Goal: Task Accomplishment & Management: Use online tool/utility

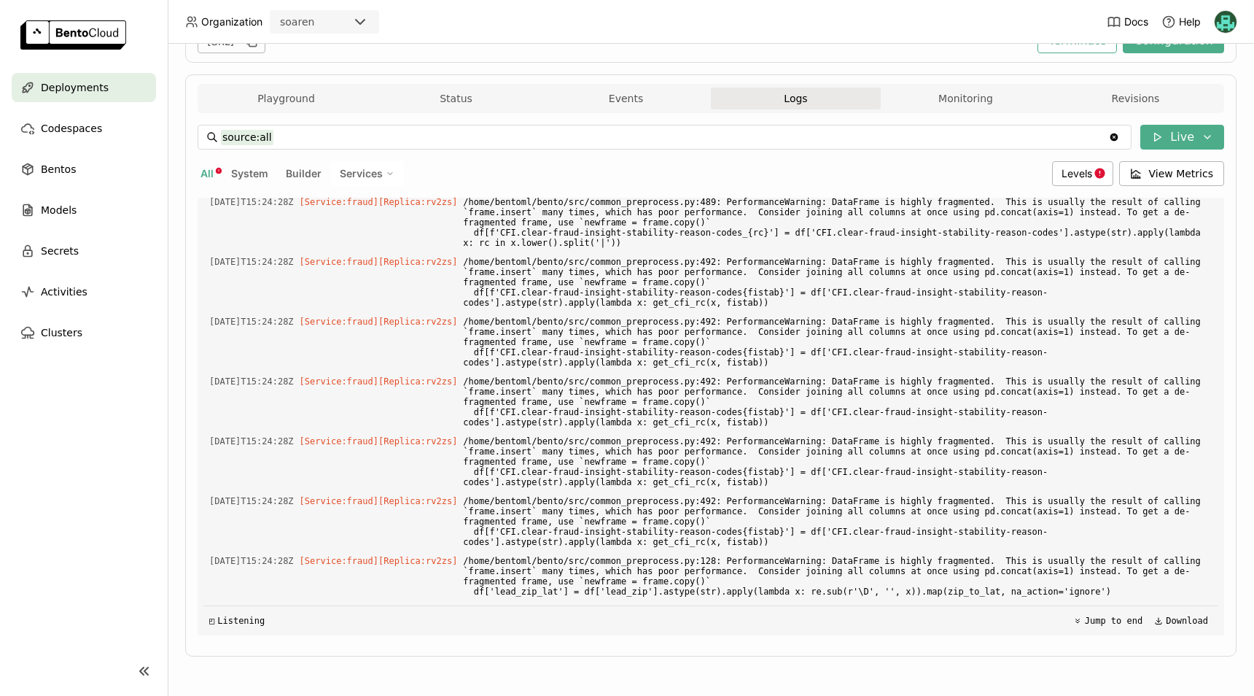
scroll to position [50857, 0]
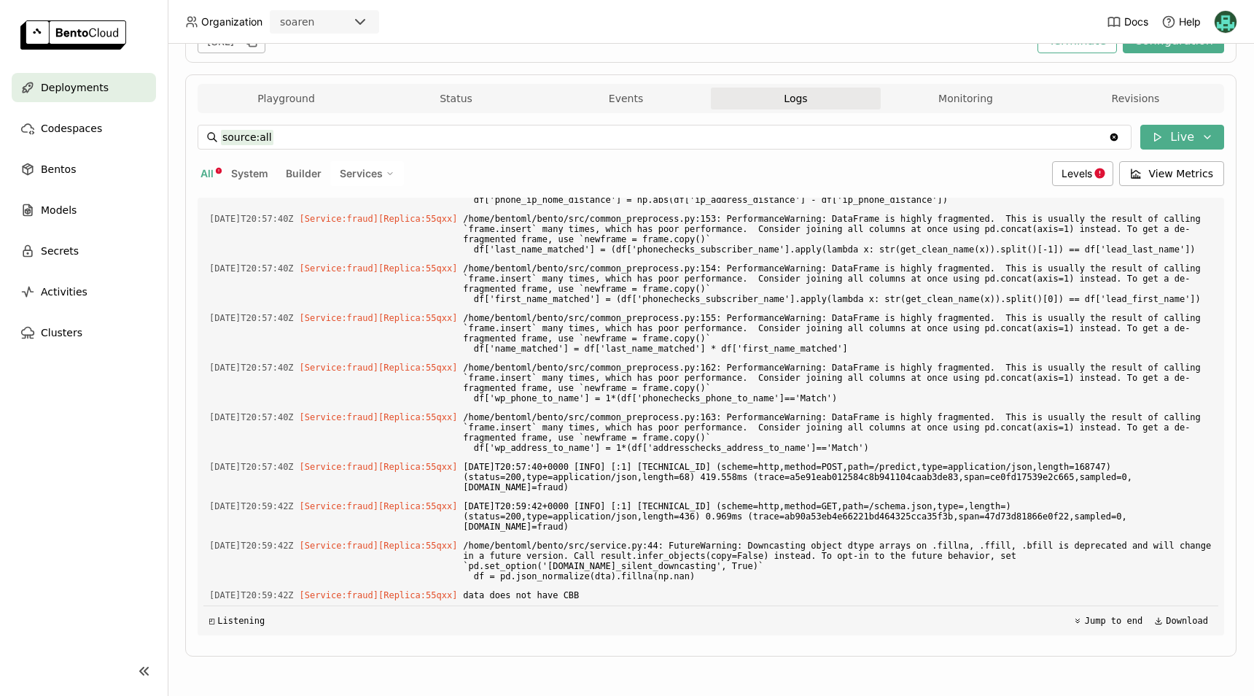
scroll to position [43056, 0]
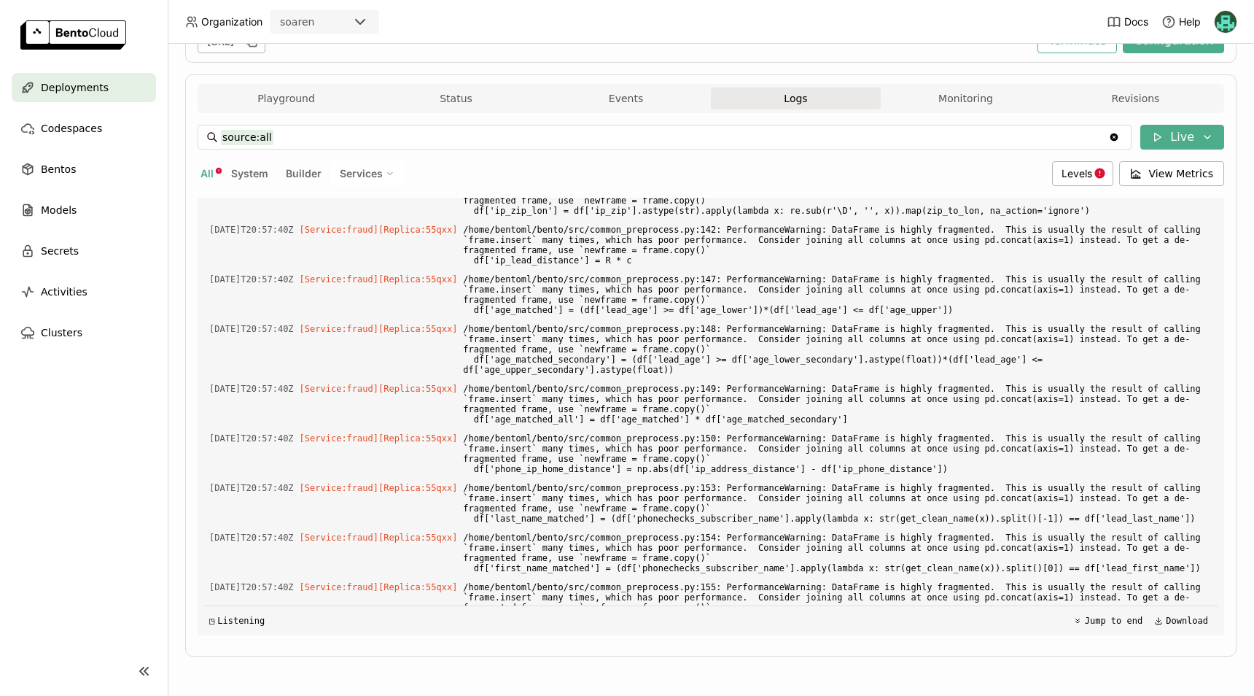
click at [406, 676] on div "Deployments > fraud-model-25-prod fraud-model-25-prod Running Labels + Operator…" at bounding box center [710, 253] width 1051 height 849
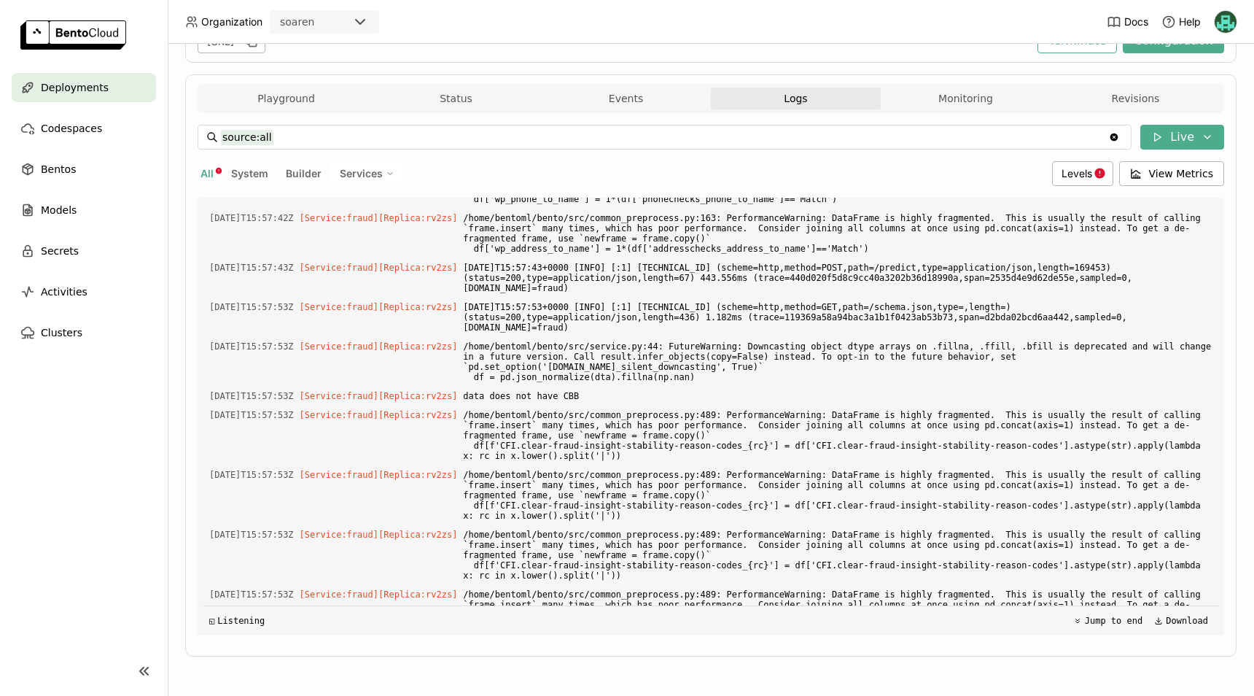
scroll to position [51447, 0]
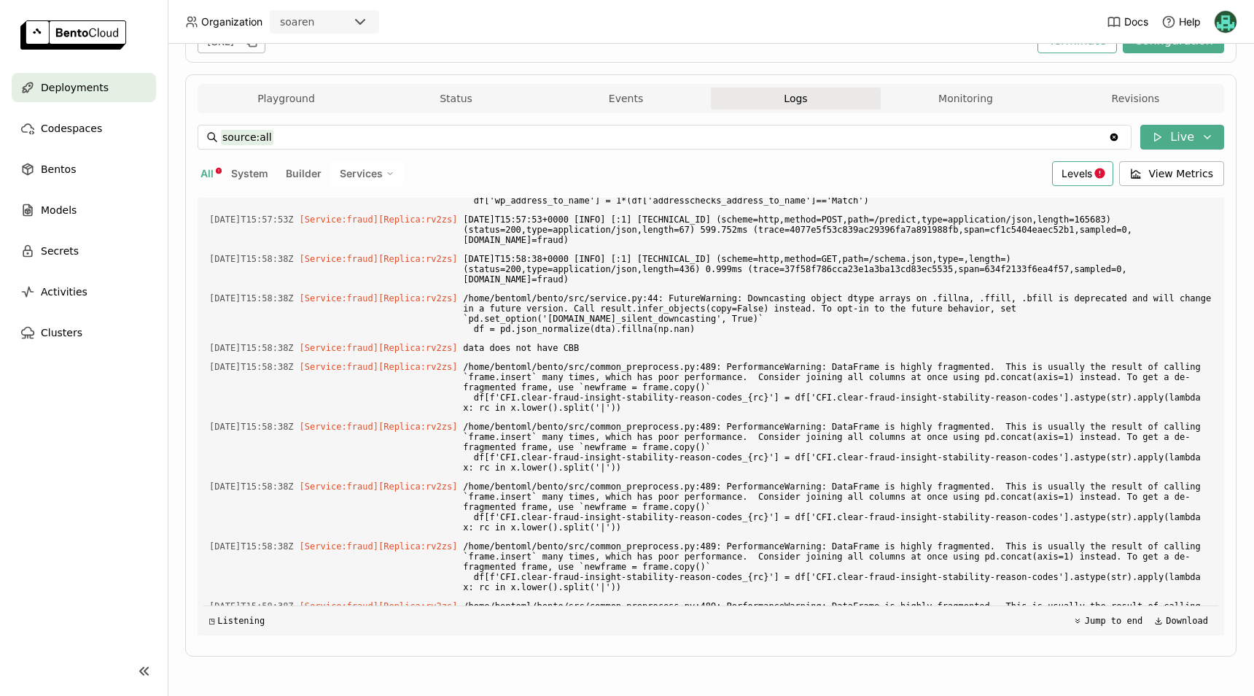
click at [1096, 173] on icon at bounding box center [1100, 173] width 12 height 12
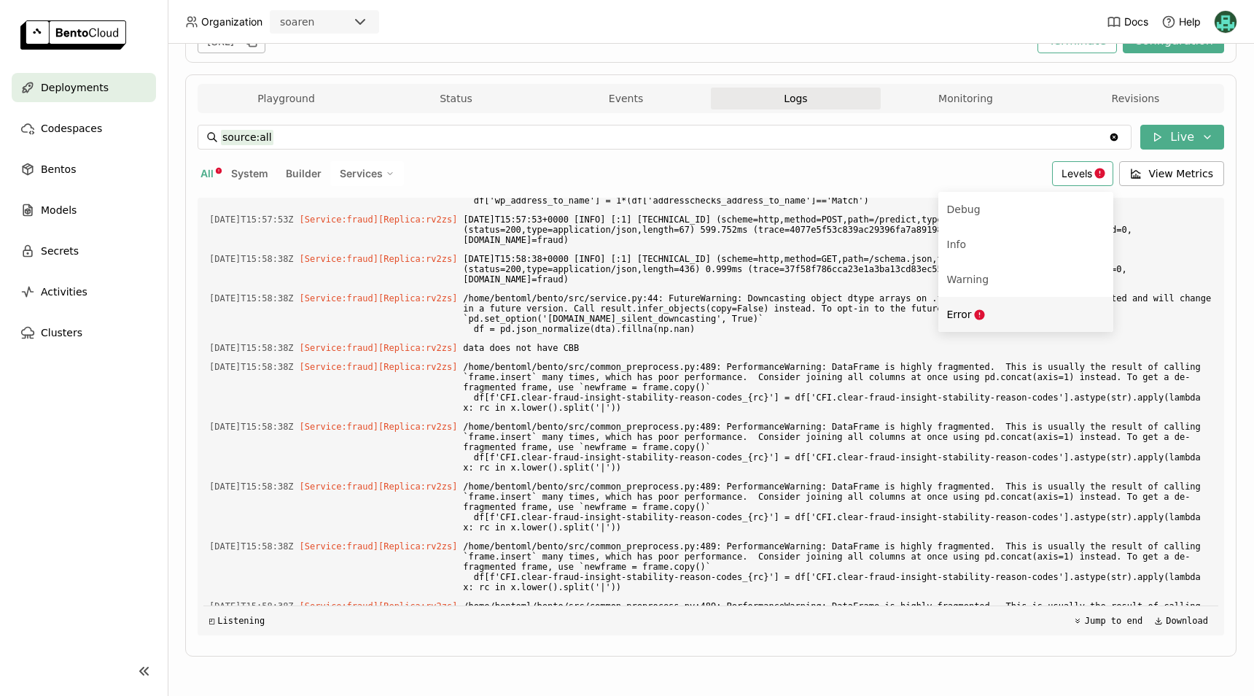
click at [1009, 312] on div "Error" at bounding box center [1025, 313] width 157 height 17
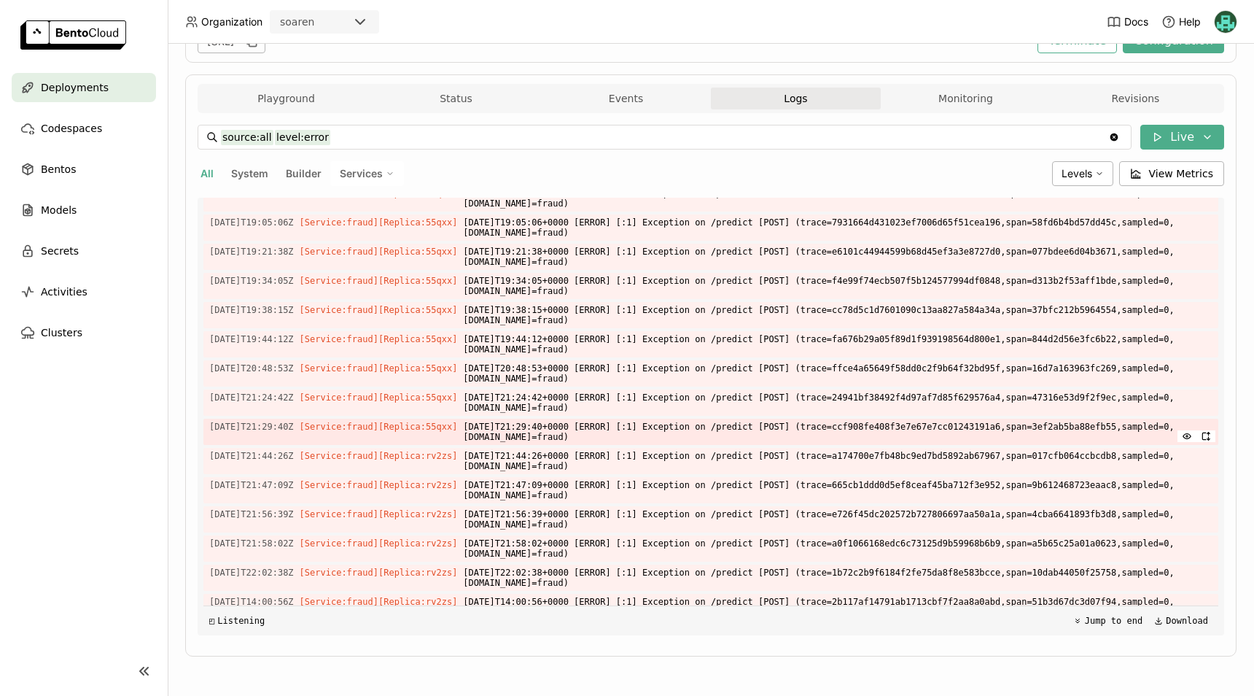
scroll to position [1663, 0]
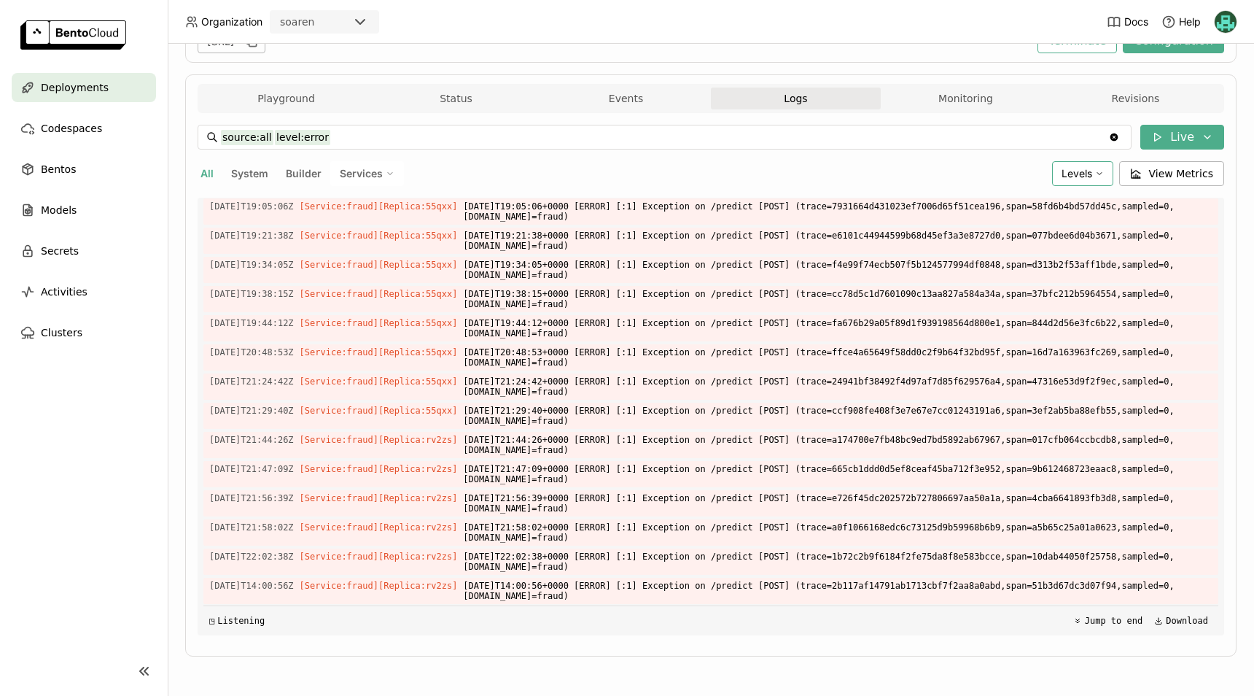
click at [1073, 168] on span "Levels" at bounding box center [1077, 173] width 31 height 12
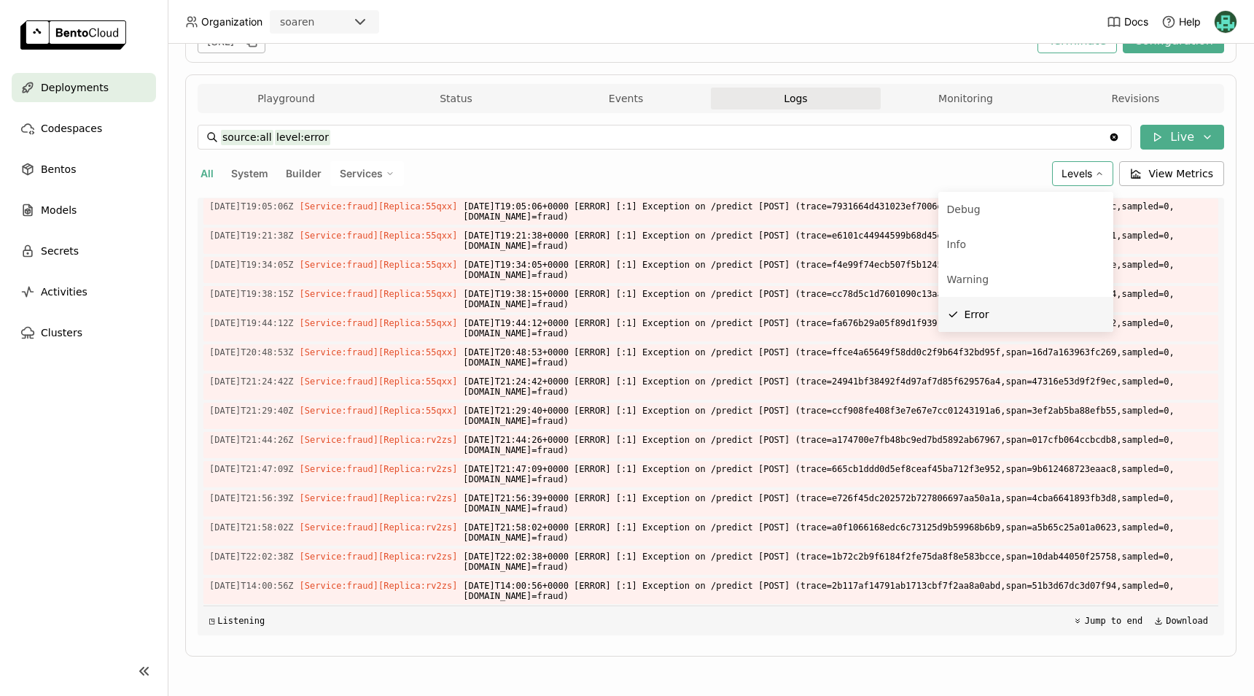
click at [1000, 310] on div "Error" at bounding box center [1035, 313] width 140 height 17
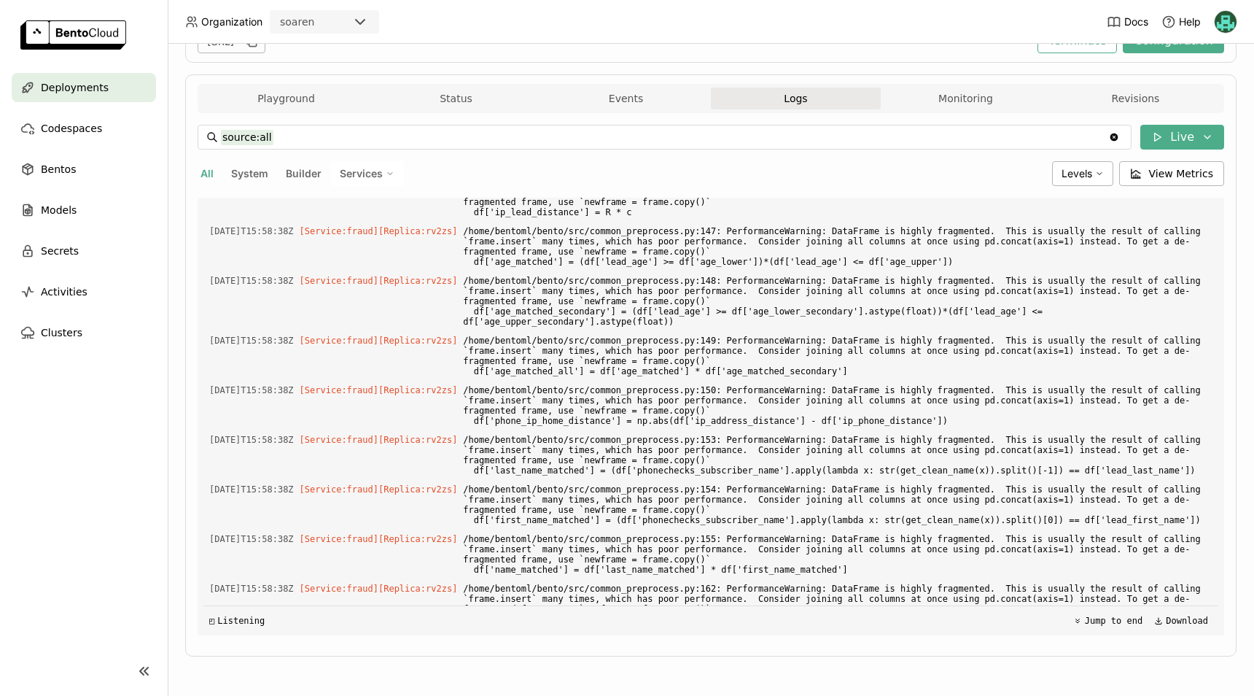
scroll to position [4682, 0]
click at [1089, 171] on div "Levels" at bounding box center [1082, 173] width 61 height 25
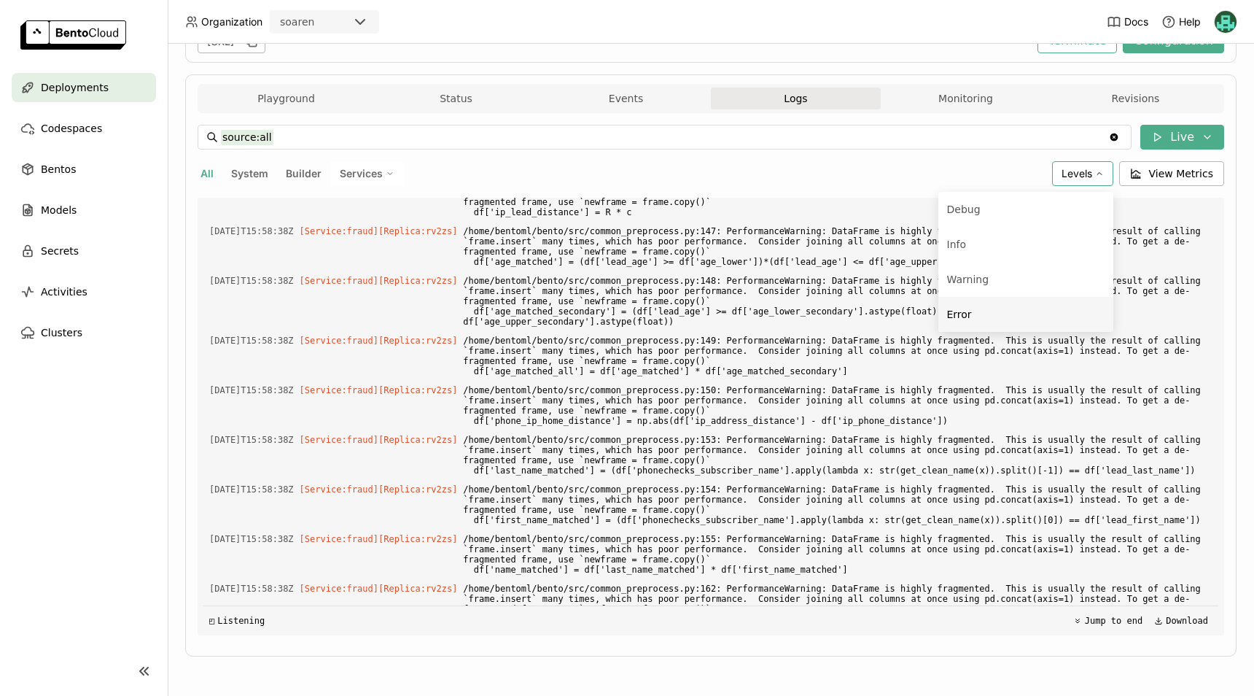
click at [1051, 308] on div "Error" at bounding box center [1025, 313] width 157 height 17
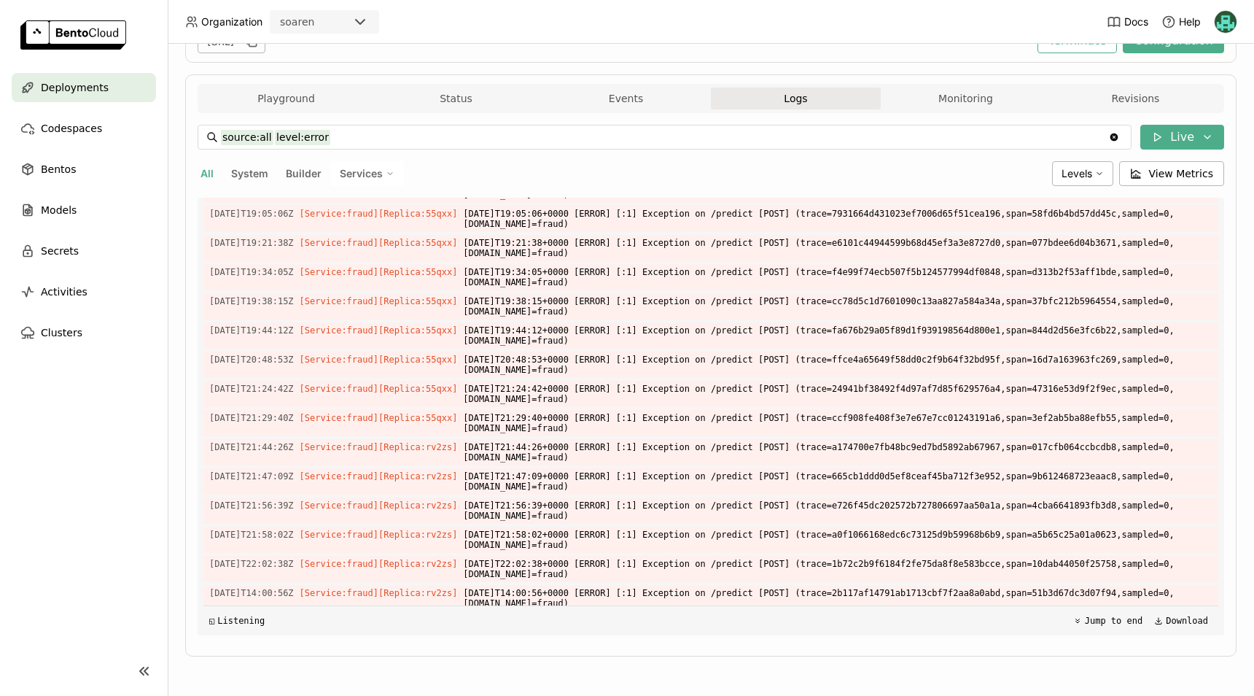
scroll to position [1663, 0]
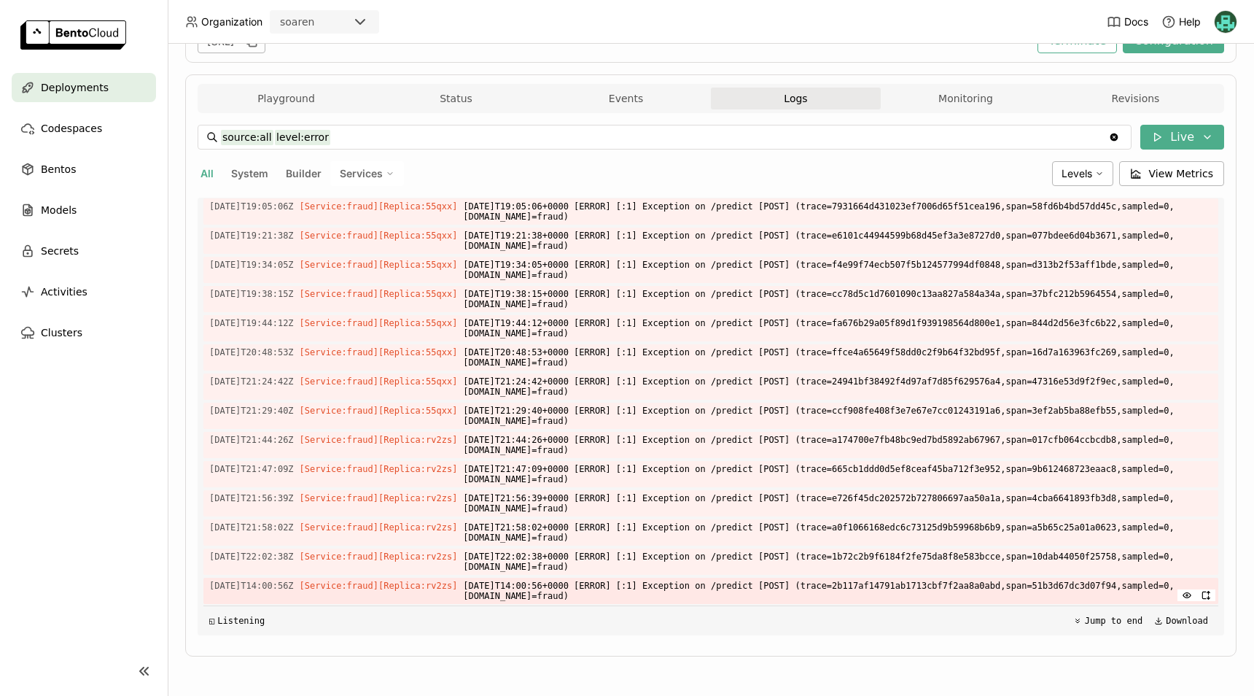
click at [522, 597] on span "[DATE]T14:00:56+0000 [ERROR] [:1] Exception on /predict [POST] (trace=2b117af14…" at bounding box center [838, 590] width 750 height 26
click at [387, 581] on span "[Replica: rv2zs ]" at bounding box center [417, 585] width 79 height 10
type input "source:service level:error service:fraud replica:fraud-model-25-prod-7fdcb58ff-…"
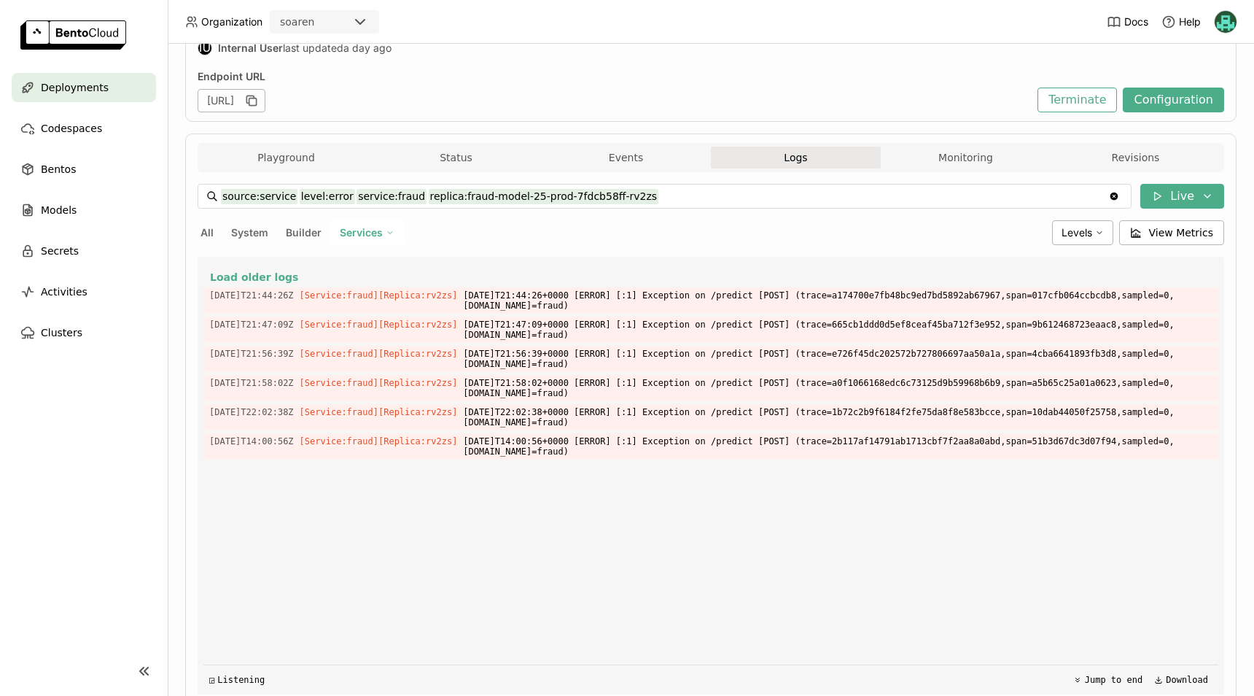
scroll to position [159, 0]
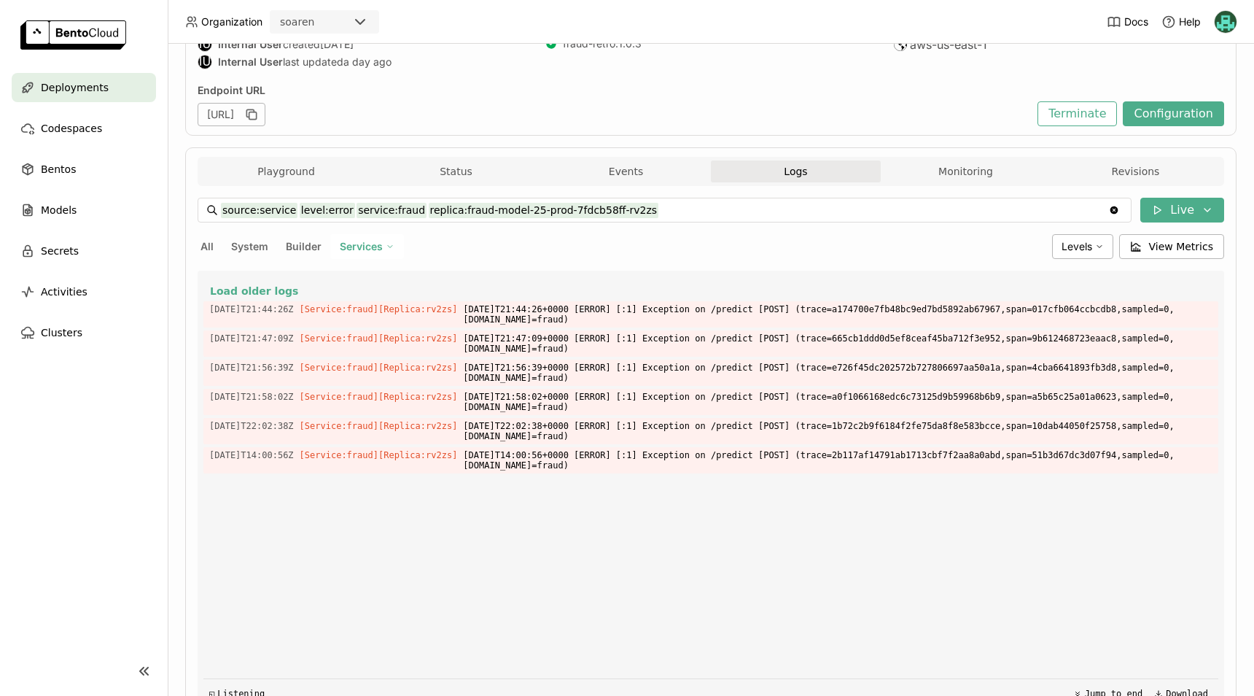
click at [631, 206] on input "source:service level:error service:fraud replica:fraud-model-25-prod-7fdcb58ff-…" at bounding box center [664, 209] width 887 height 23
click at [664, 211] on input "source:service level:error service:fraud replica:fraud-model-25-prod-7fdcb58ff-…" at bounding box center [664, 209] width 887 height 23
drag, startPoint x: 389, startPoint y: 206, endPoint x: 291, endPoint y: 205, distance: 98.4
click at [291, 205] on input "source:service level:error service:fraud replica:fraud-model-25-prod-7fdcb58ff-…" at bounding box center [664, 209] width 887 height 23
drag, startPoint x: 656, startPoint y: 215, endPoint x: 396, endPoint y: 206, distance: 260.4
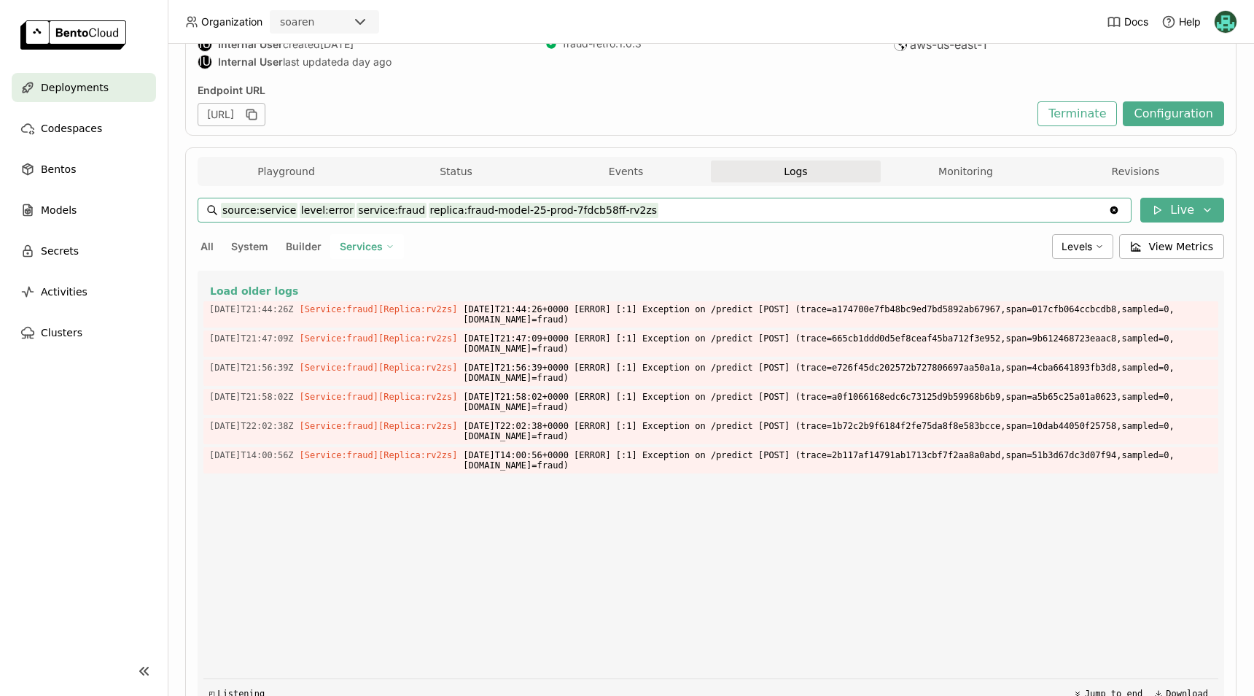
click at [396, 206] on input "source:service level:error service:fraud replica:fraud-model-25-prod-7fdcb58ff-…" at bounding box center [664, 209] width 887 height 23
click at [202, 206] on div "source:service level:error service:fraud replica:fraud-model-25-prod-7fdcb58ff-…" at bounding box center [665, 210] width 934 height 25
click at [655, 192] on div "source:service level:error service:fraud replica:fraud-model-25-prod-7fdcb58ff-…" at bounding box center [711, 453] width 1027 height 534
click at [647, 209] on input "source:service level:error service:fraud replica:fraud-model-25-prod-7fdcb58ff-…" at bounding box center [664, 209] width 887 height 23
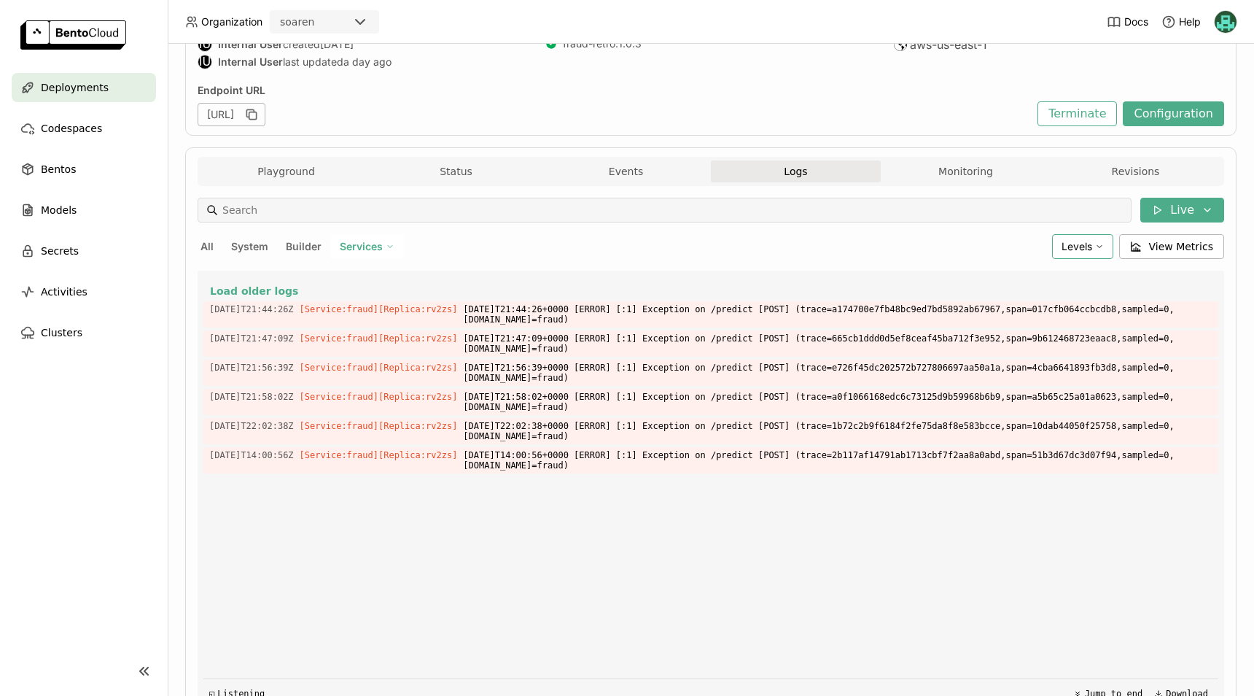
click at [1078, 239] on div "Levels" at bounding box center [1082, 246] width 61 height 25
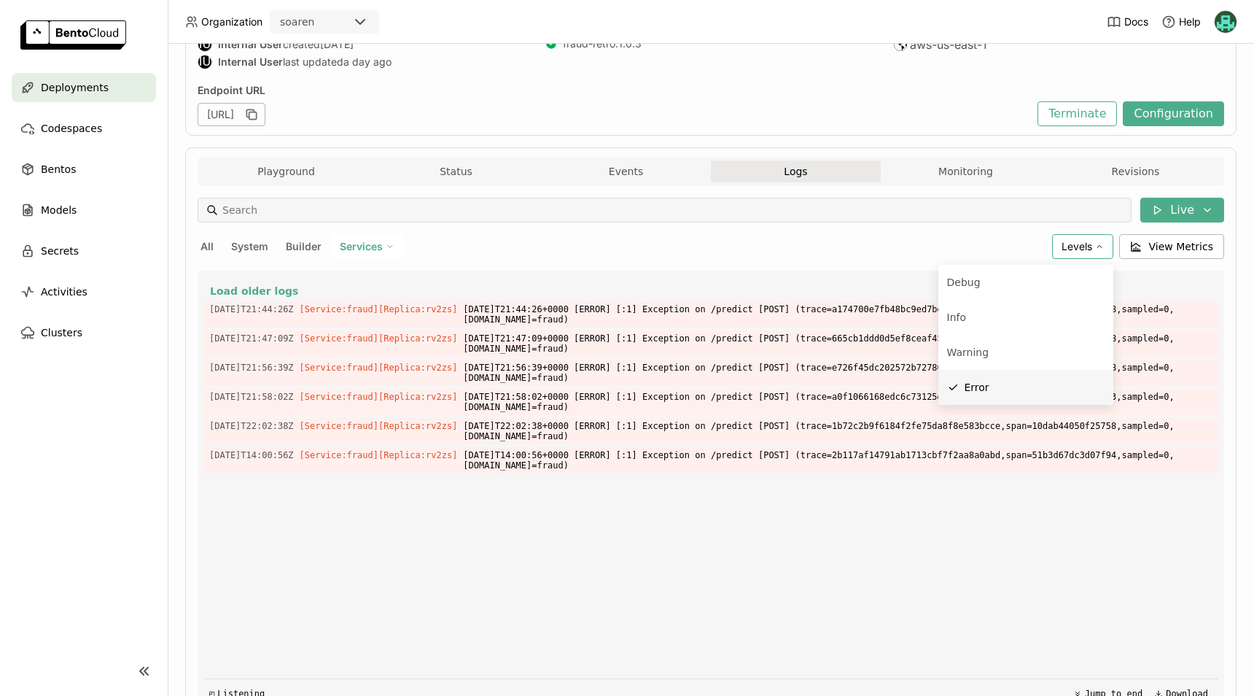
click at [1014, 389] on div "Error" at bounding box center [1035, 386] width 140 height 17
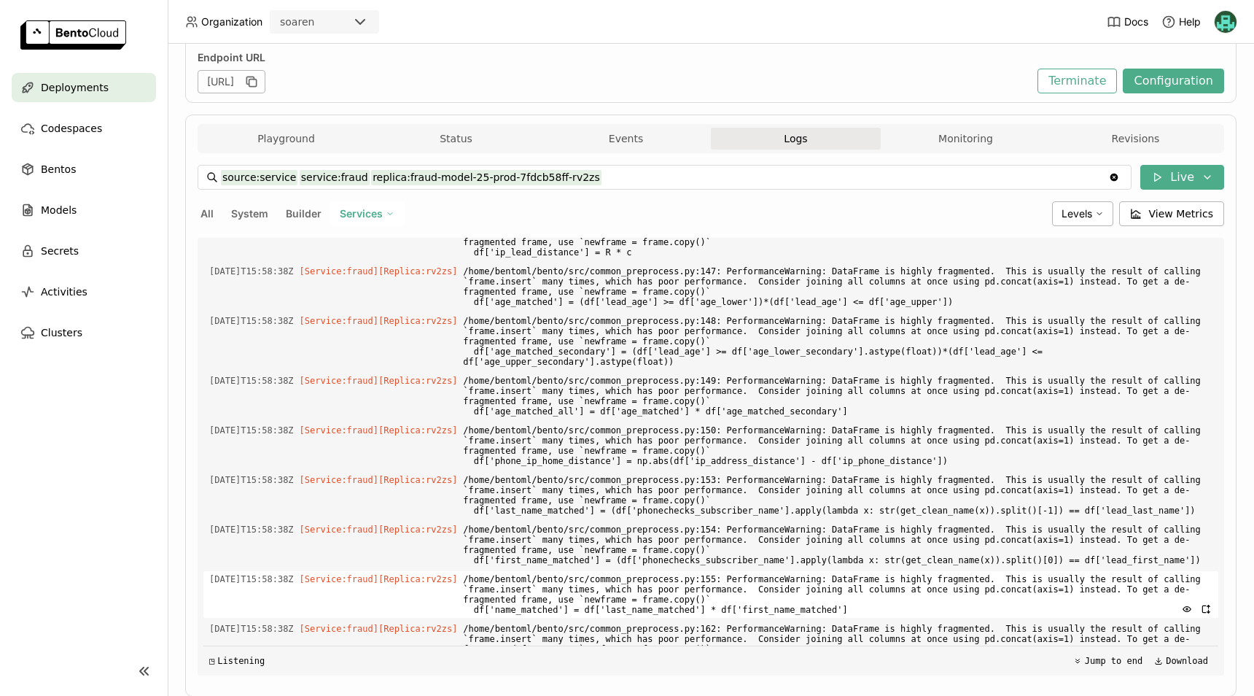
scroll to position [232, 0]
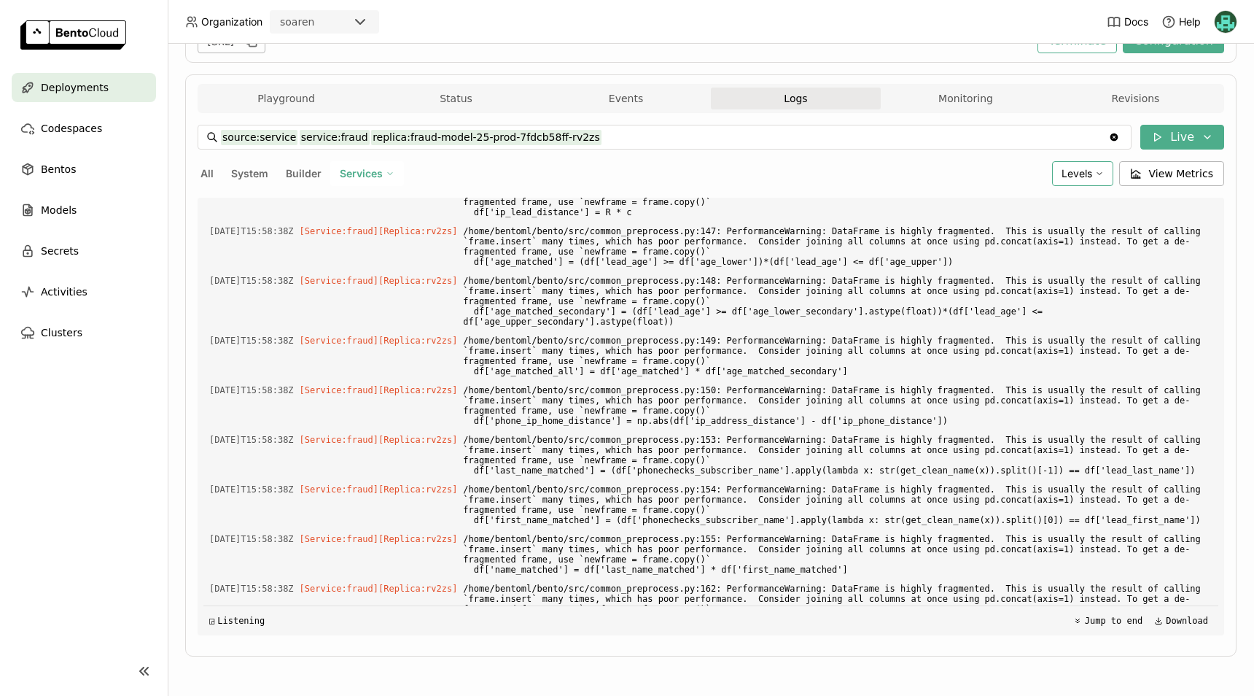
click at [1089, 161] on div "Levels" at bounding box center [1082, 173] width 61 height 25
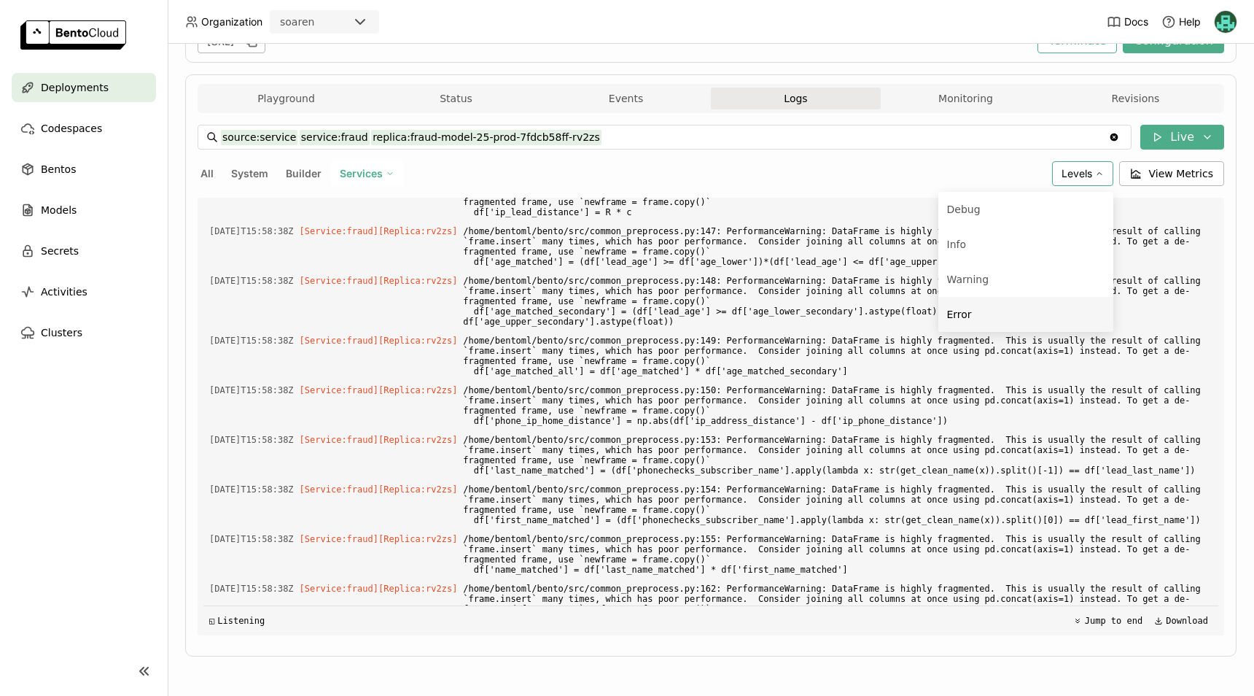
click at [1016, 315] on div "Error" at bounding box center [1025, 313] width 157 height 17
type input "source:service level:error service:fraud replica:fraud-model-25-prod-7fdcb58ff-…"
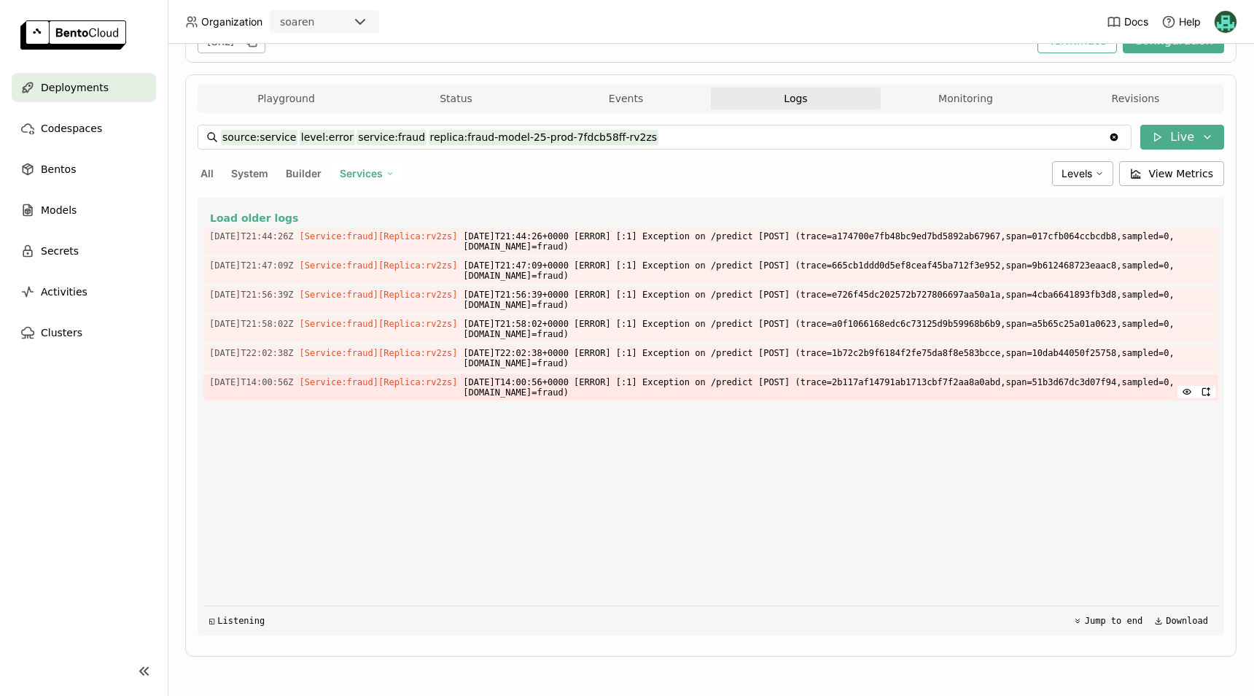
click at [246, 384] on span "[DATE]T14:00:56Z" at bounding box center [251, 382] width 85 height 16
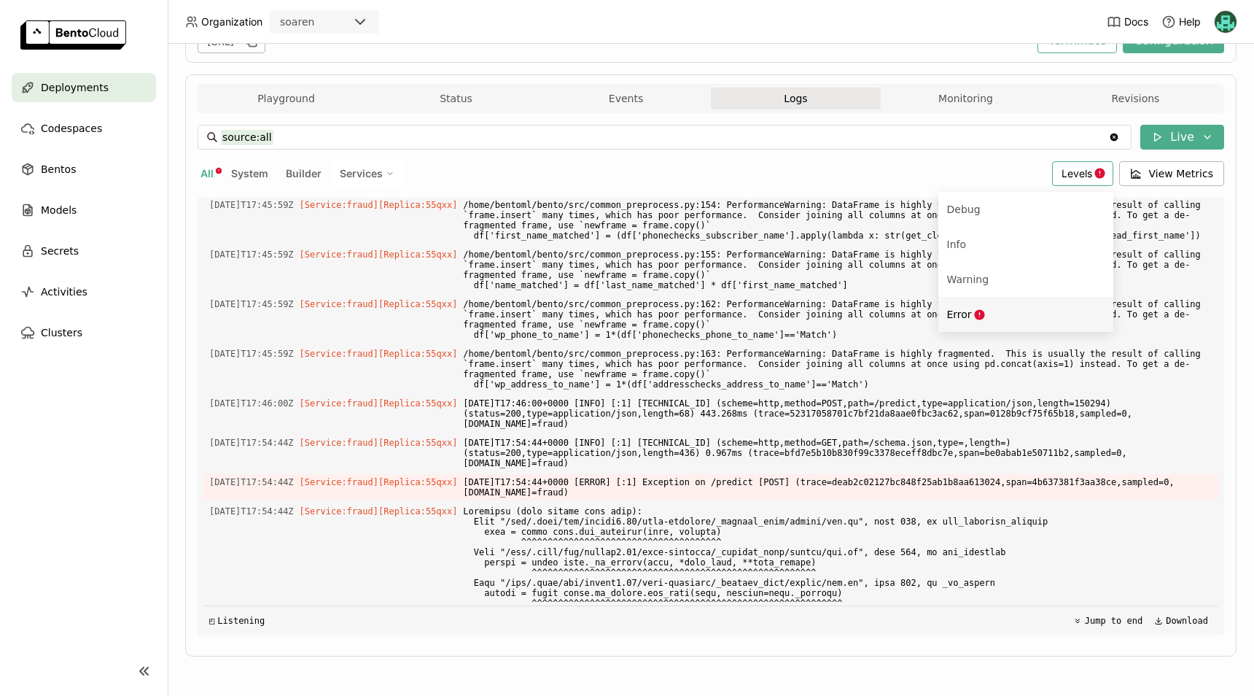
click at [951, 314] on span "Error" at bounding box center [959, 314] width 25 height 12
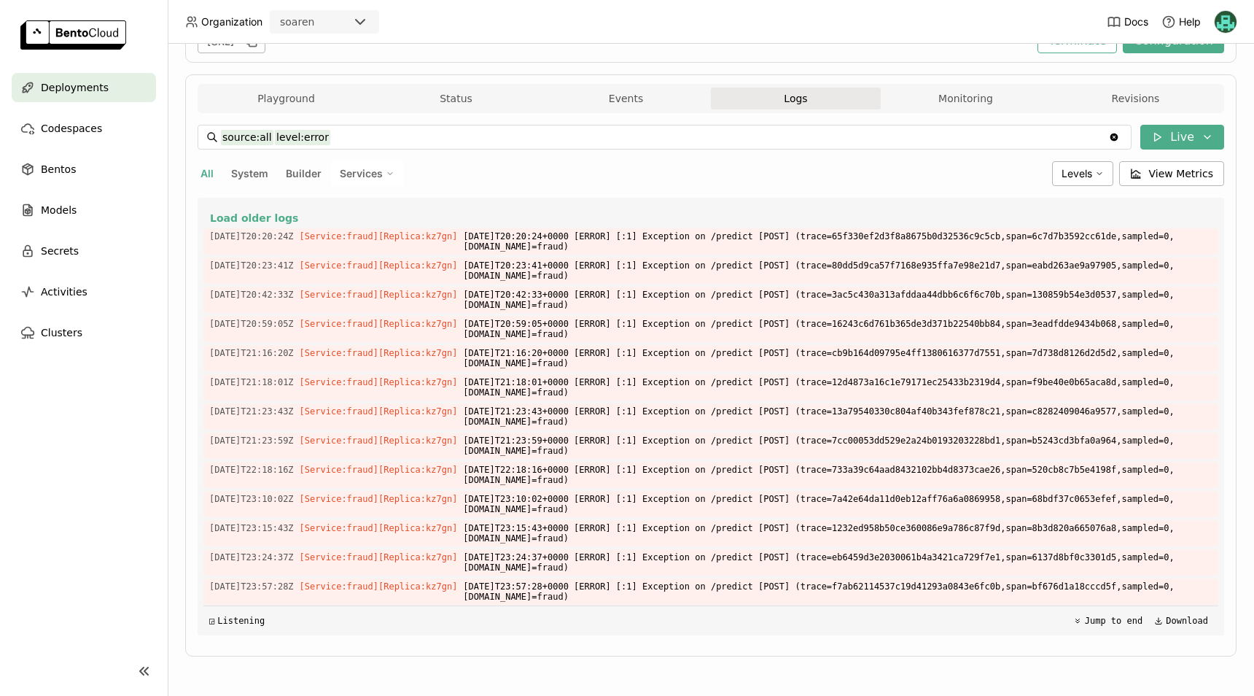
scroll to position [1663, 0]
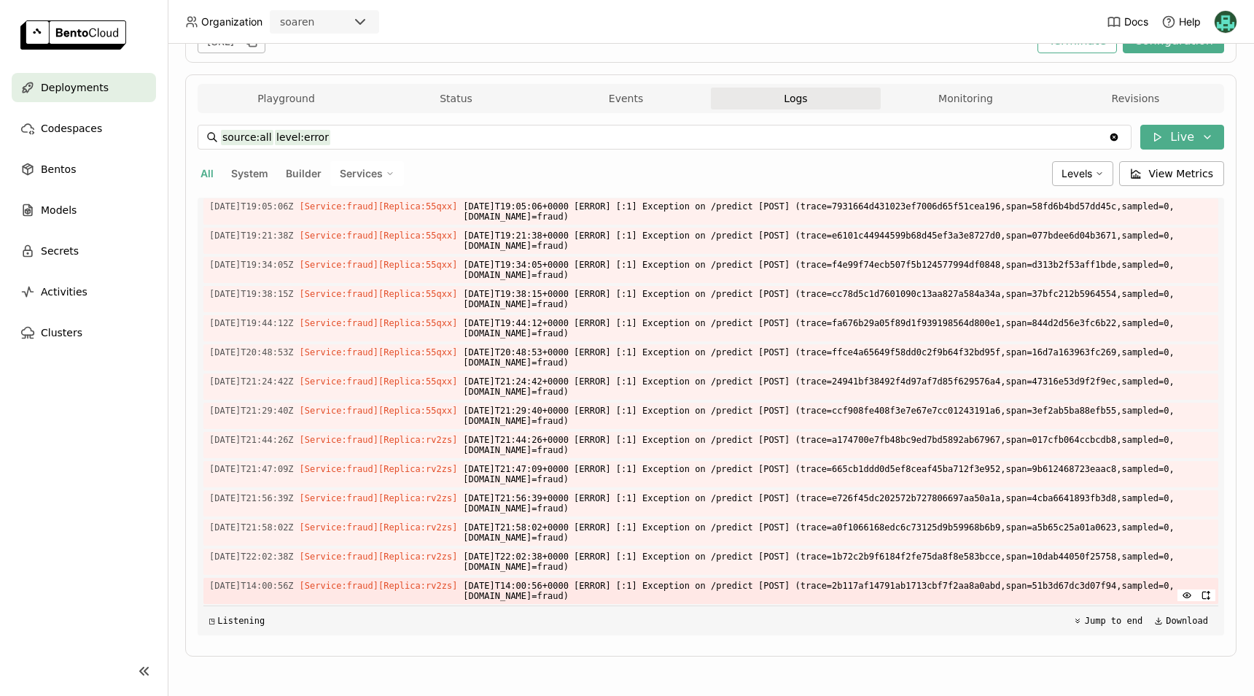
click at [229, 586] on span "[DATE]T14:00:56Z" at bounding box center [251, 585] width 85 height 16
click at [1078, 168] on span "Levels" at bounding box center [1077, 173] width 31 height 12
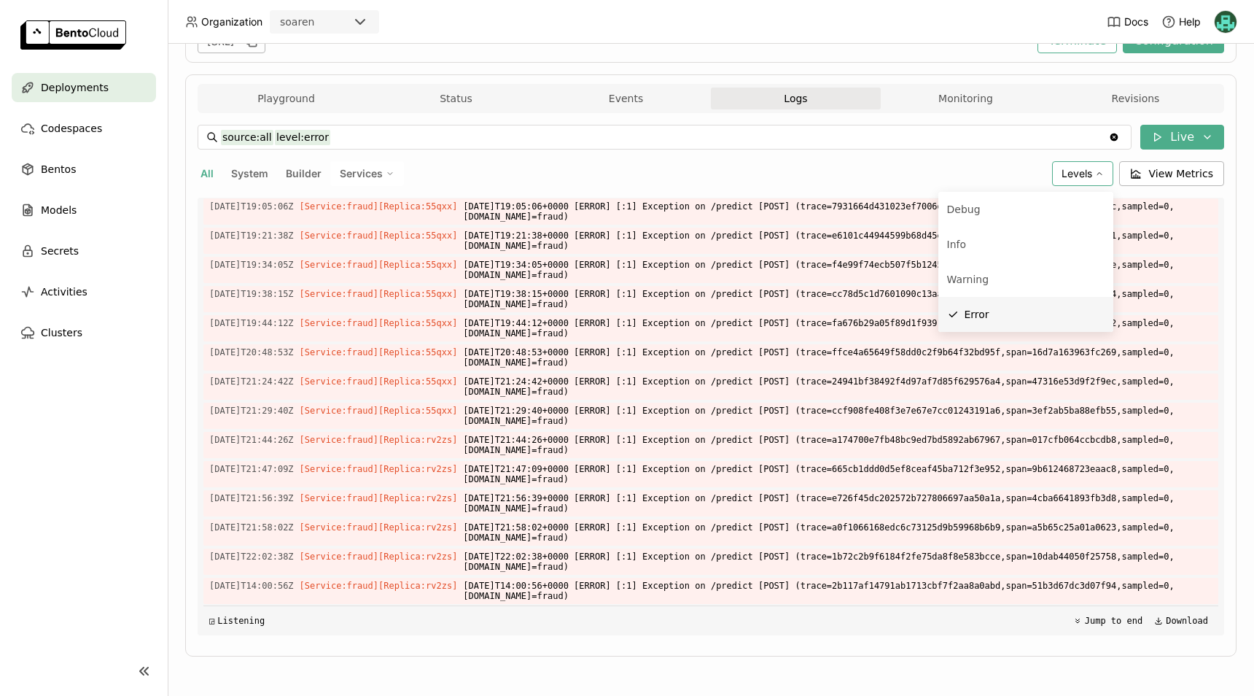
click at [988, 324] on li "Error" at bounding box center [1025, 314] width 175 height 35
type input "source:all"
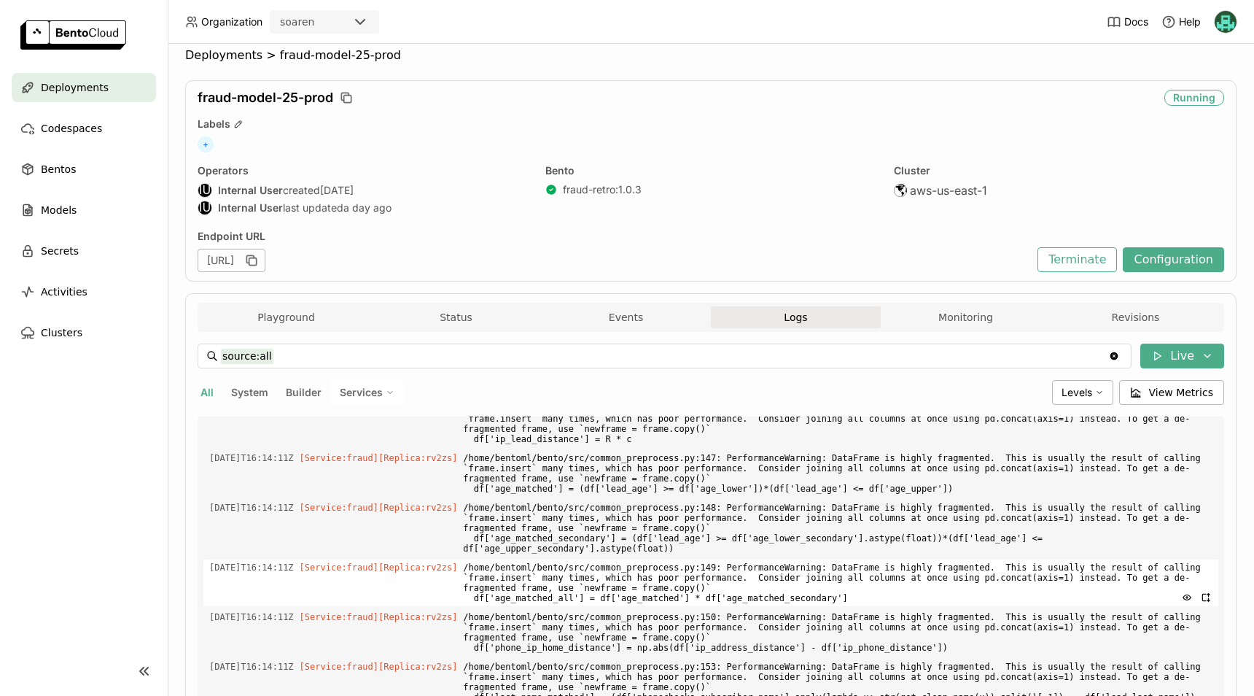
scroll to position [0, 0]
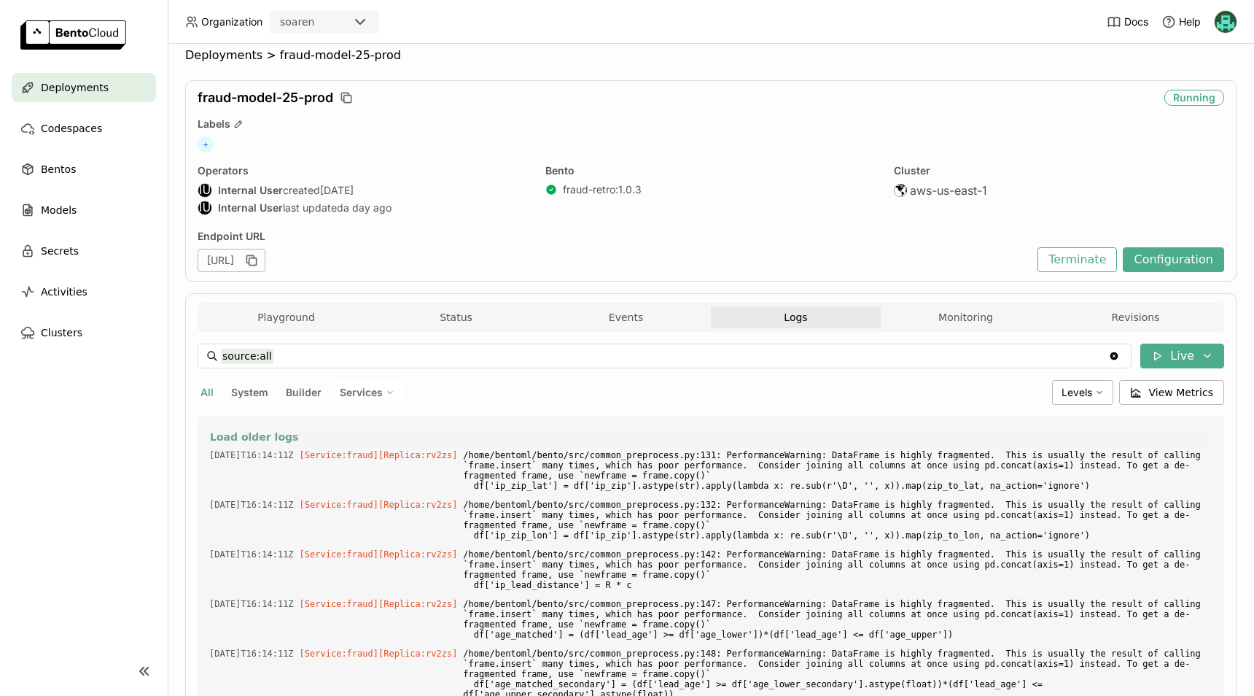
click at [212, 435] on span "Load older logs" at bounding box center [254, 436] width 88 height 13
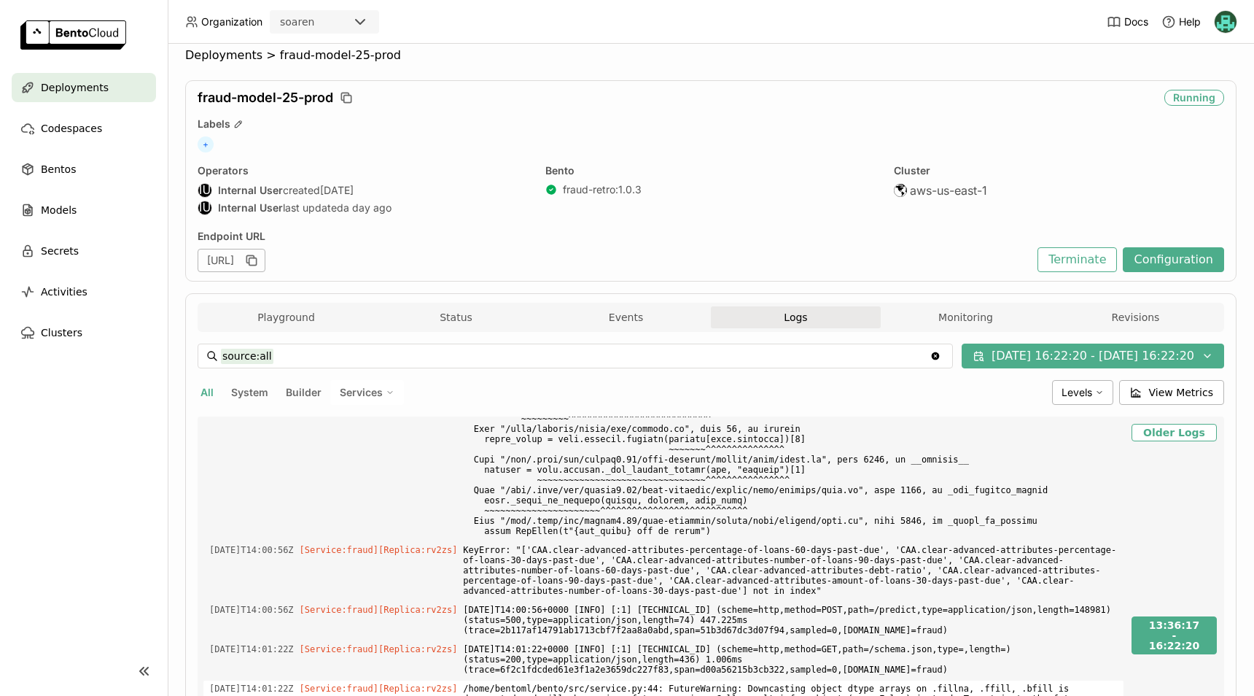
scroll to position [8589, 0]
